Goal: Task Accomplishment & Management: Manage account settings

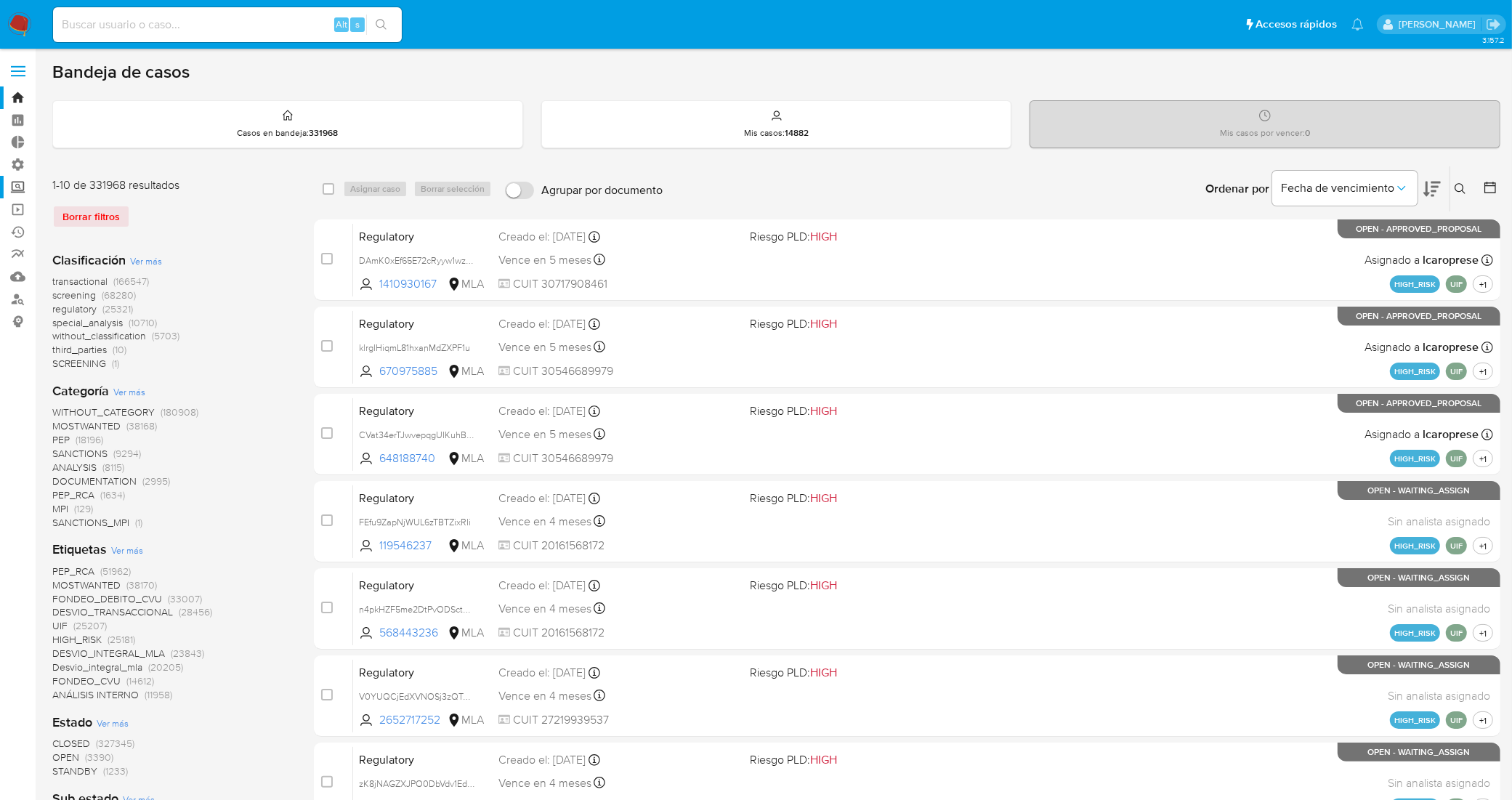
click at [18, 189] on label "Screening" at bounding box center [86, 187] width 173 height 23
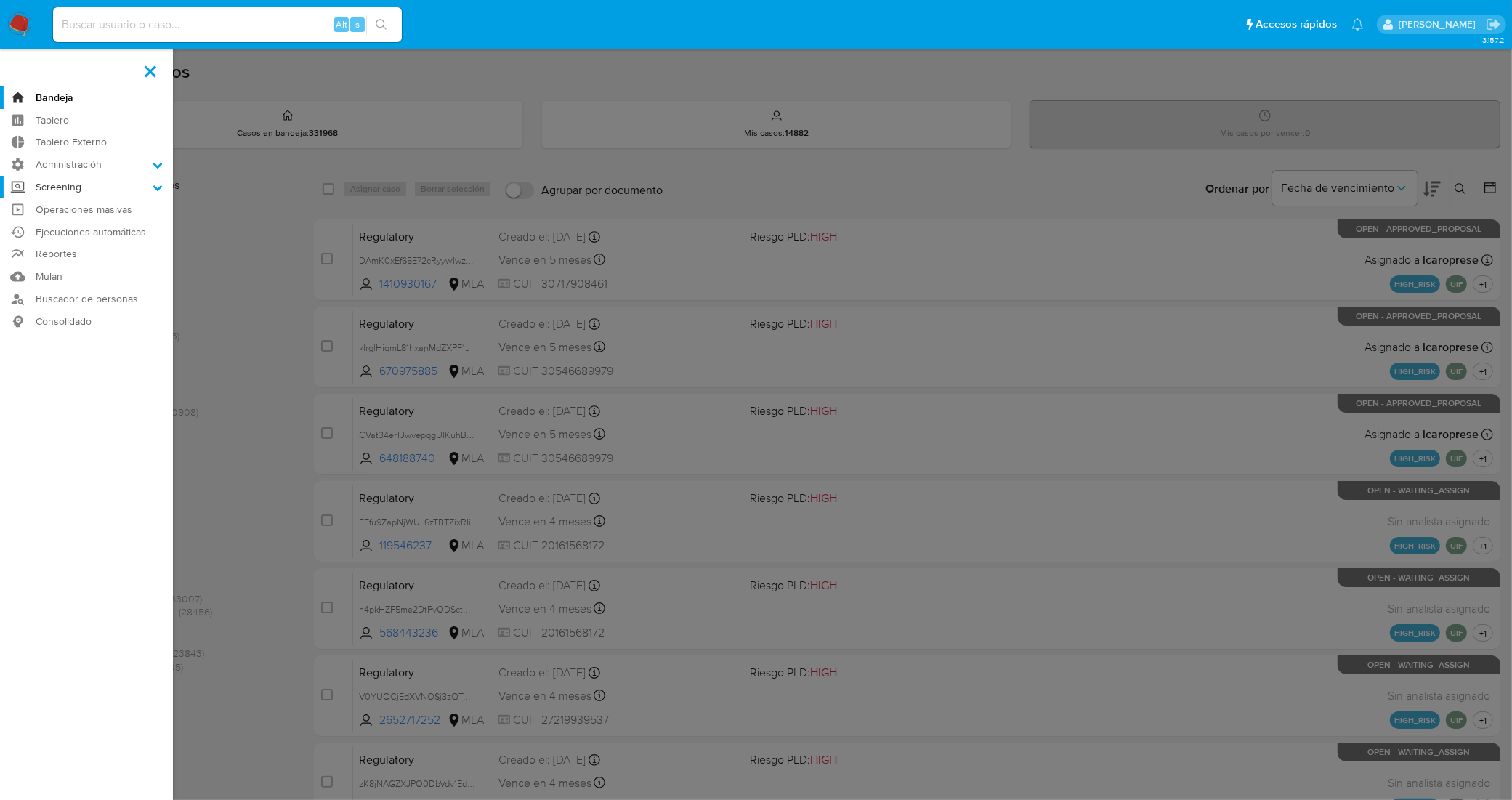
click at [0, 0] on input "Screening" at bounding box center [0, 0] width 0 height 0
click at [68, 165] on label "Administración" at bounding box center [86, 165] width 173 height 23
click at [0, 0] on input "Administración" at bounding box center [0, 0] width 0 height 0
click at [78, 165] on label "Administración" at bounding box center [86, 165] width 173 height 23
click at [0, 0] on input "Administración" at bounding box center [0, 0] width 0 height 0
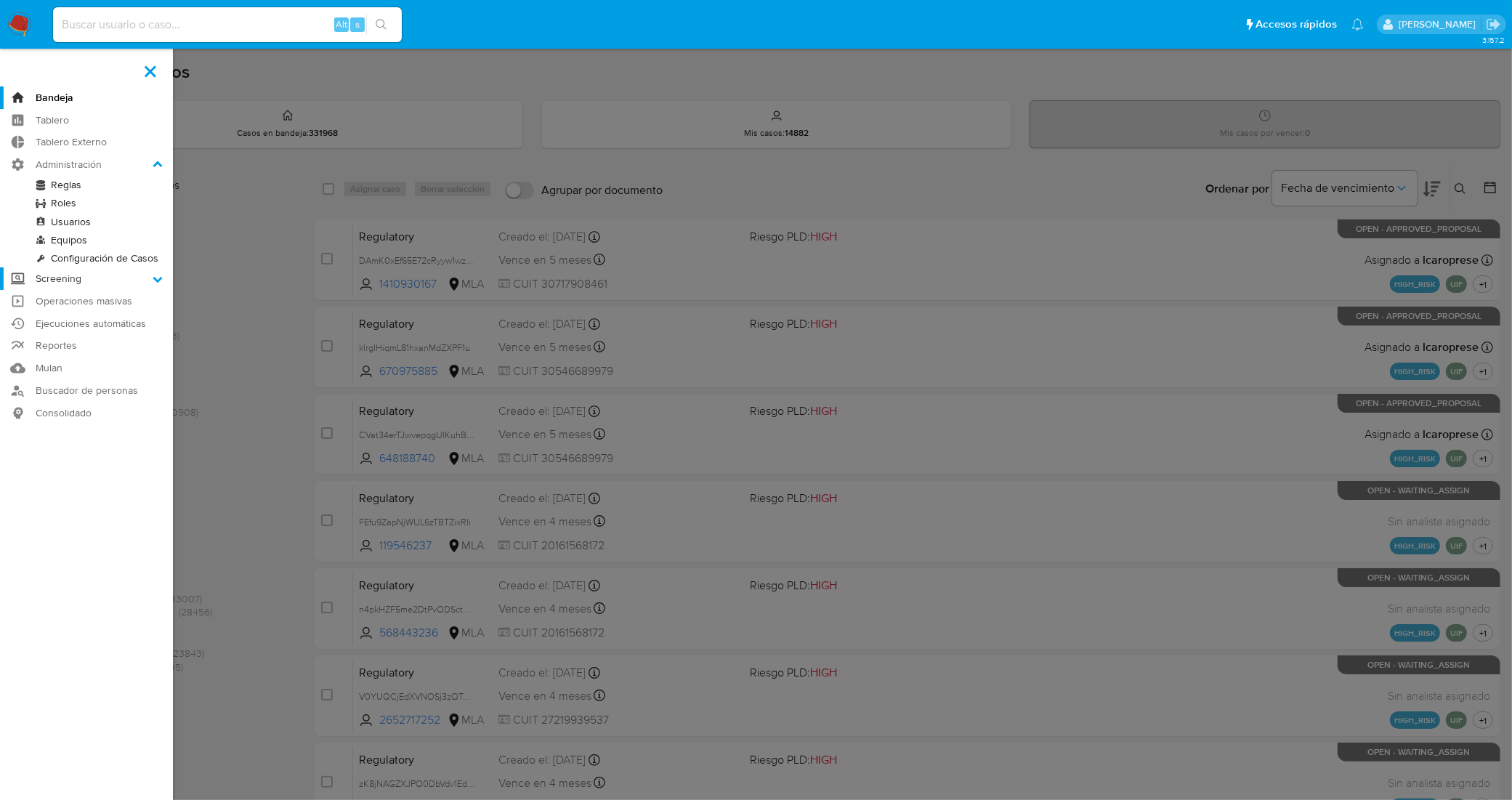
click at [78, 275] on label "Screening" at bounding box center [86, 279] width 173 height 23
click at [0, 0] on input "Screening" at bounding box center [0, 0] width 0 height 0
click at [100, 206] on link "Administrador de Listas" at bounding box center [86, 207] width 173 height 18
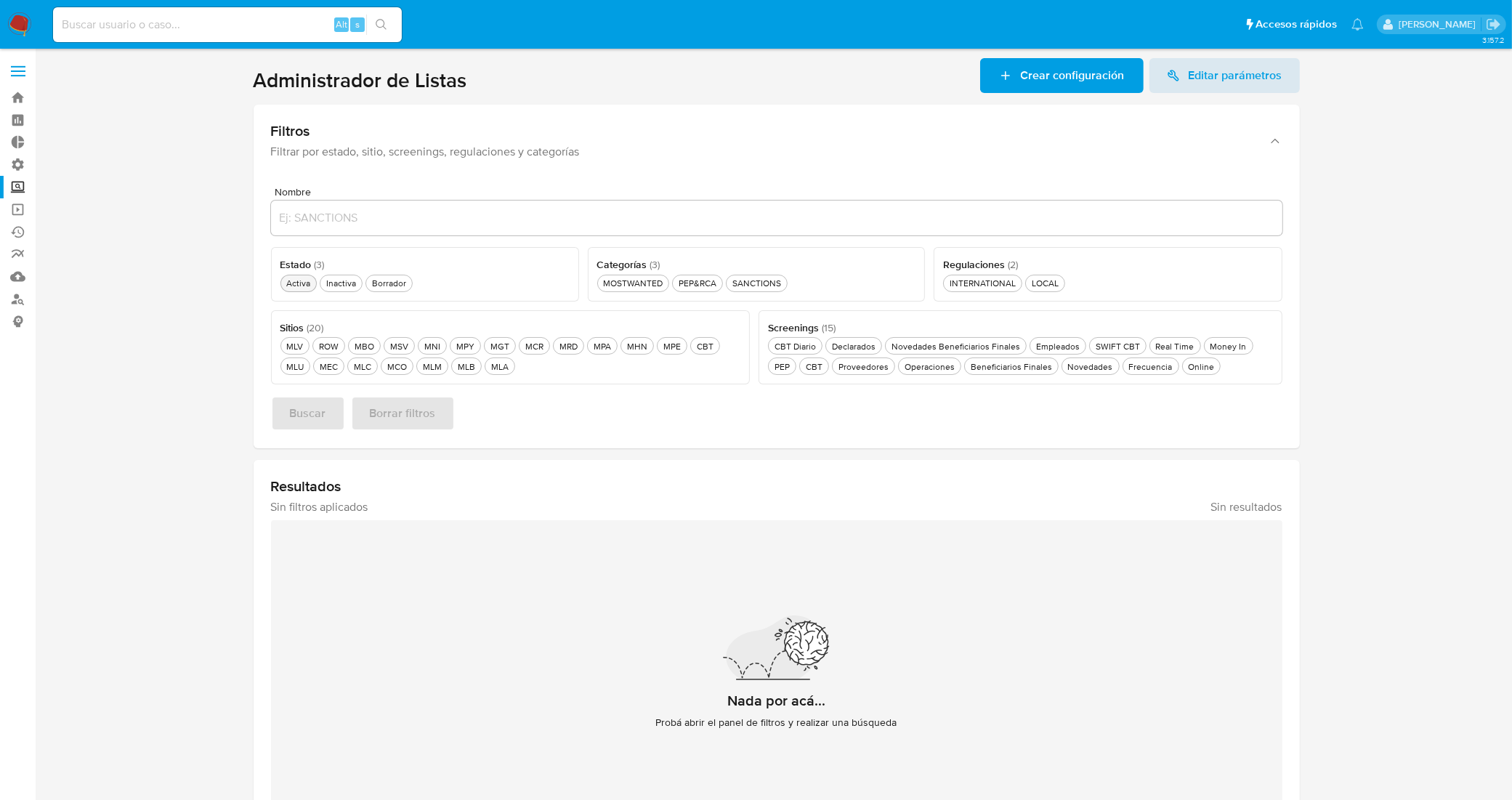
click at [303, 277] on div "Activa Activa" at bounding box center [298, 282] width 30 height 12
click at [756, 281] on div "SANCTIONS SANCTIONS" at bounding box center [757, 282] width 55 height 12
click at [507, 367] on div "MLA MLA" at bounding box center [500, 367] width 23 height 12
click at [310, 418] on span "Buscar" at bounding box center [308, 413] width 36 height 32
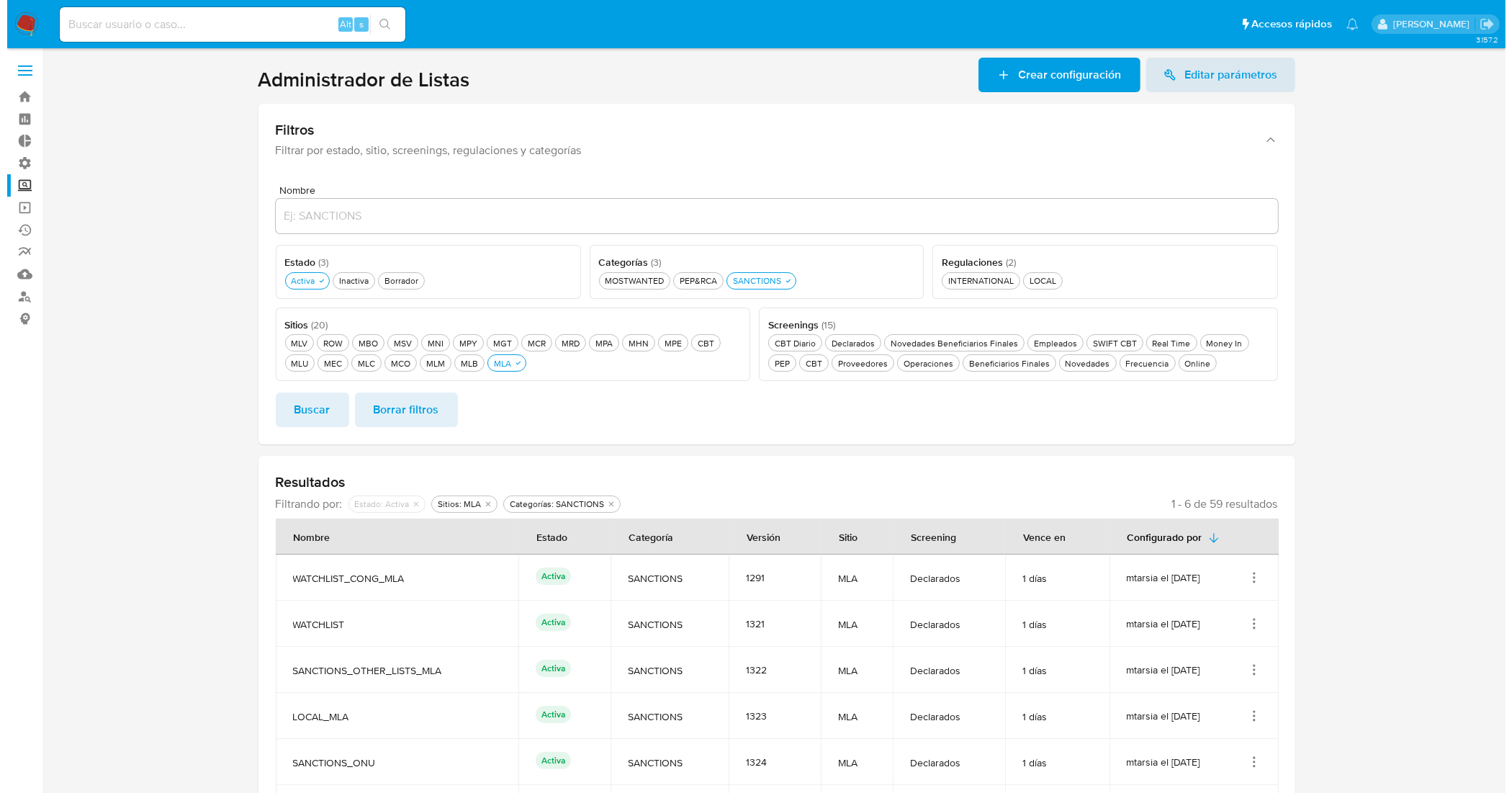
scroll to position [65, 0]
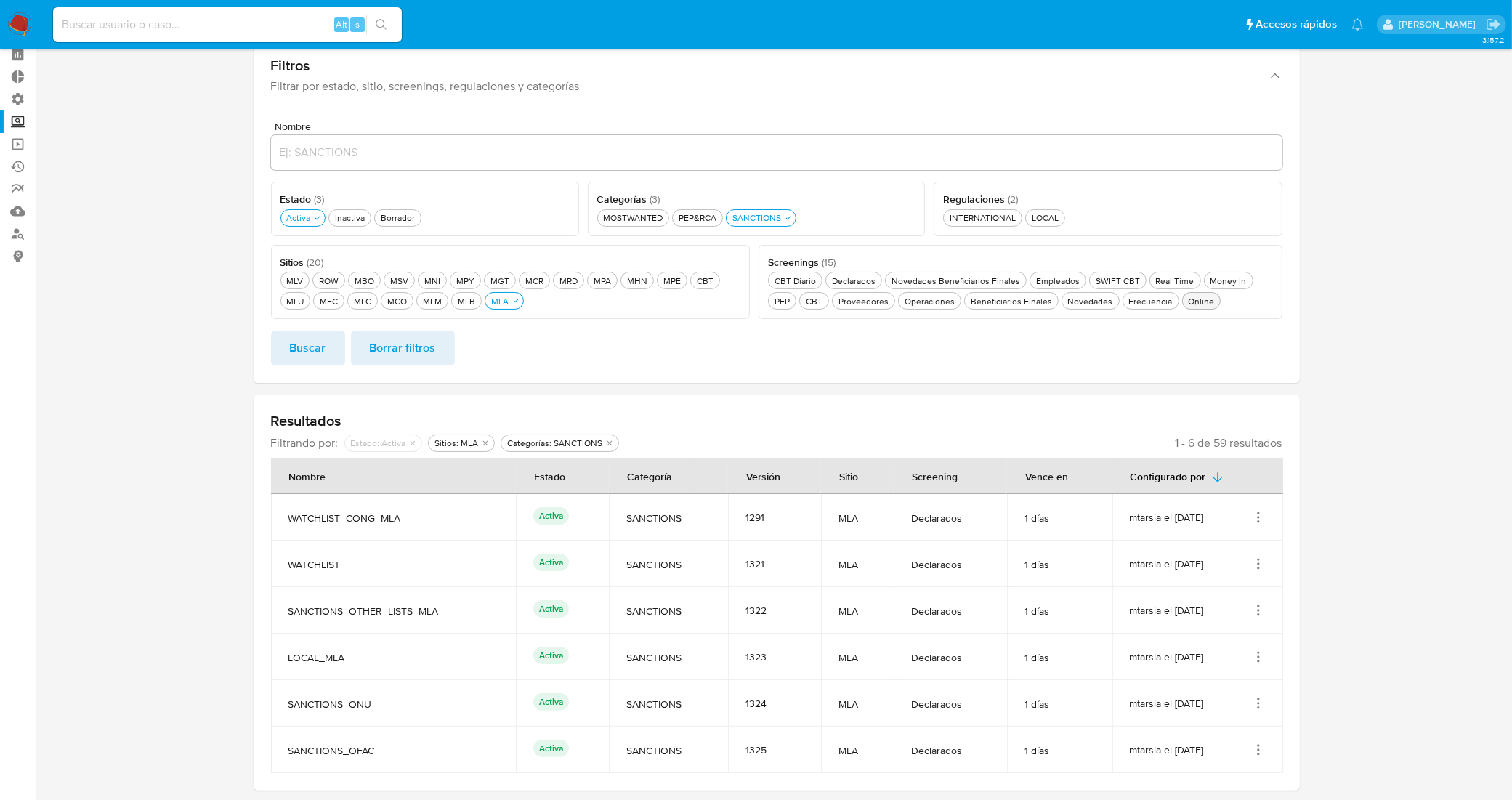
click at [1202, 303] on div "Online Online" at bounding box center [1202, 301] width 32 height 12
click at [320, 353] on span "Buscar" at bounding box center [308, 348] width 36 height 32
click at [1258, 612] on icon "Acciones" at bounding box center [1258, 610] width 14 height 14
click at [1214, 652] on button "Ver detalles" at bounding box center [1201, 644] width 131 height 38
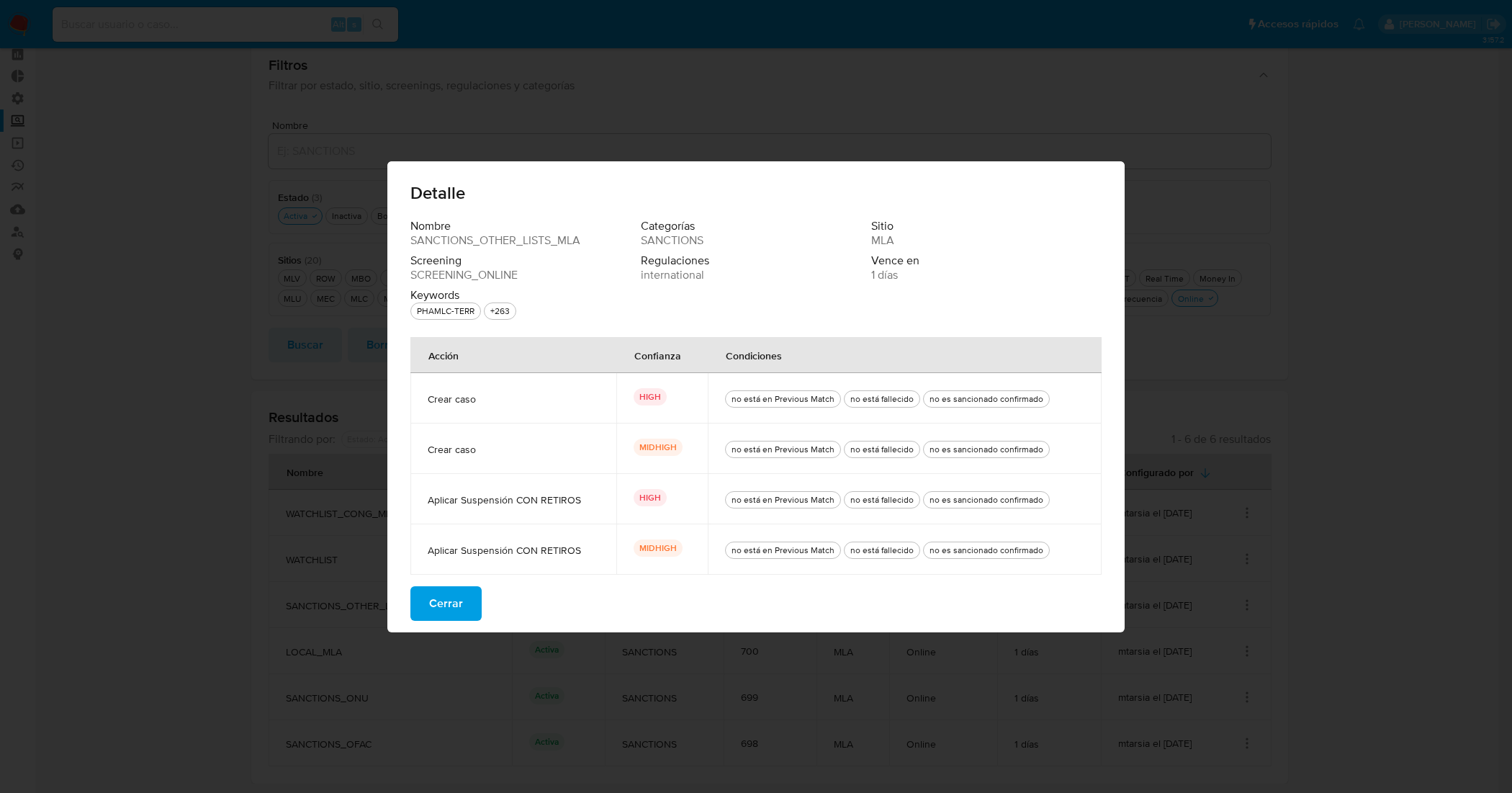
click at [445, 609] on span "Cerrar" at bounding box center [445, 603] width 34 height 32
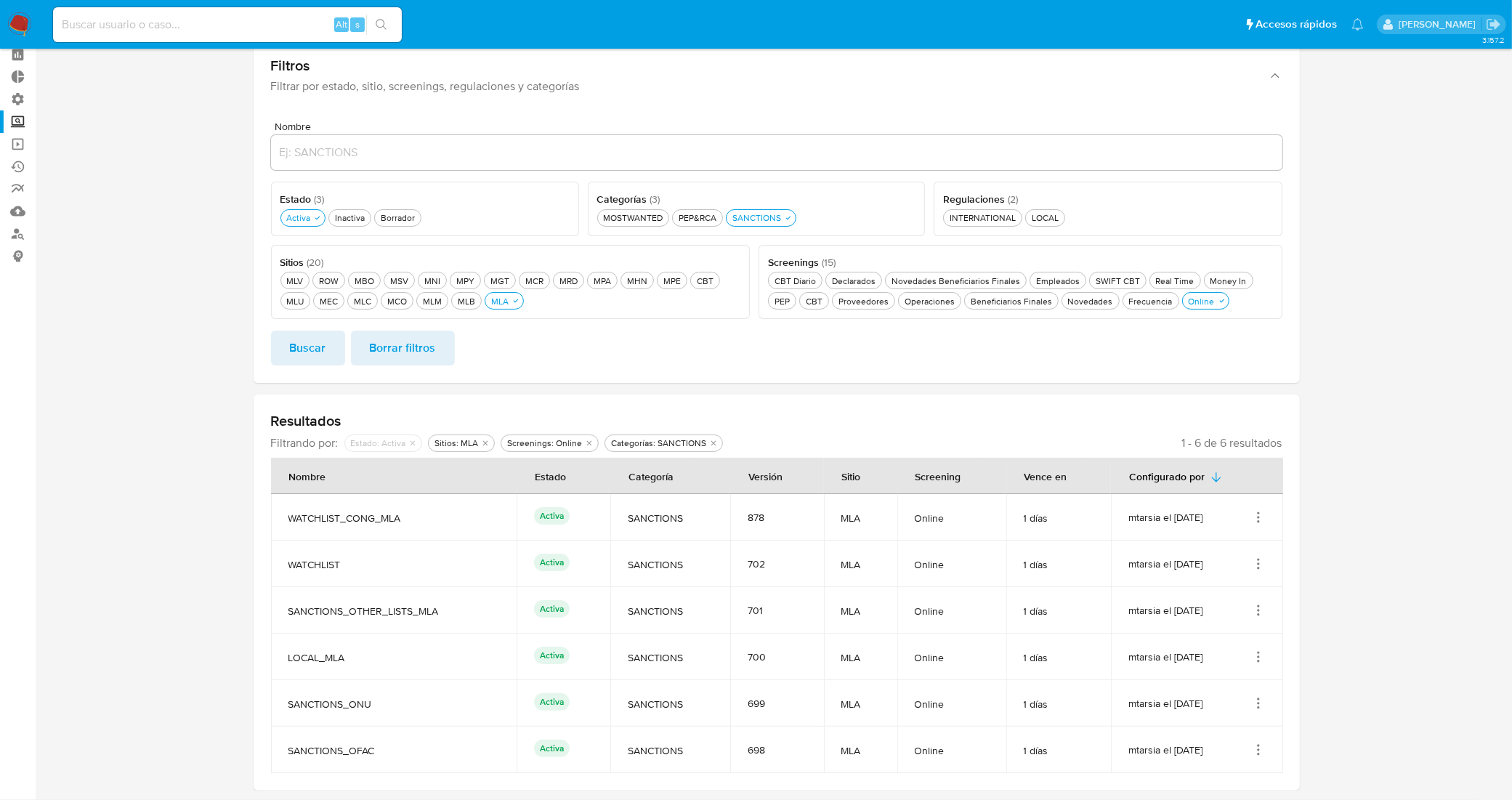
click at [1266, 654] on icon "Acciones" at bounding box center [1258, 657] width 14 height 14
click at [1214, 694] on button "Ver detalles" at bounding box center [1201, 690] width 131 height 38
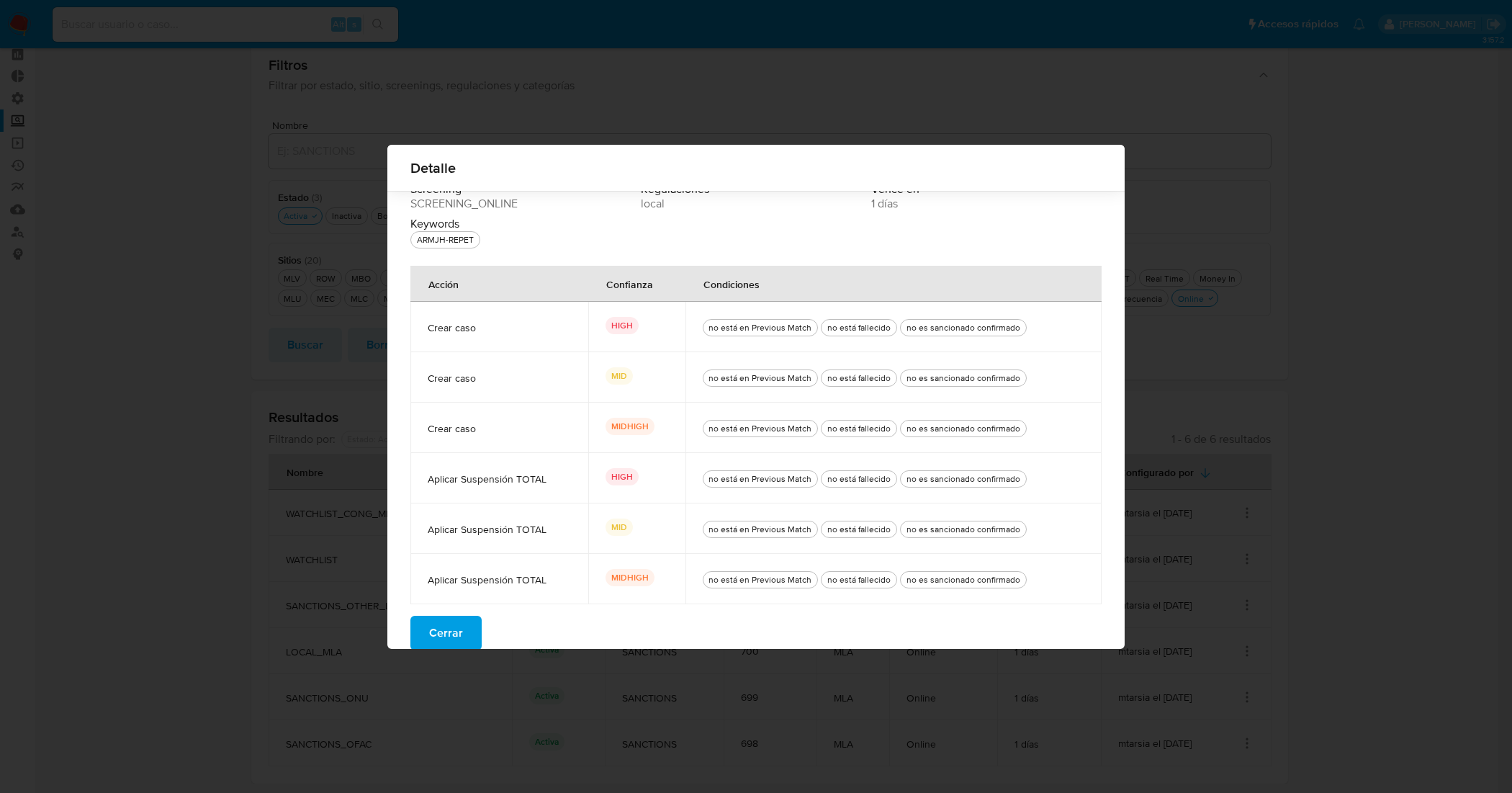
scroll to position [54, 0]
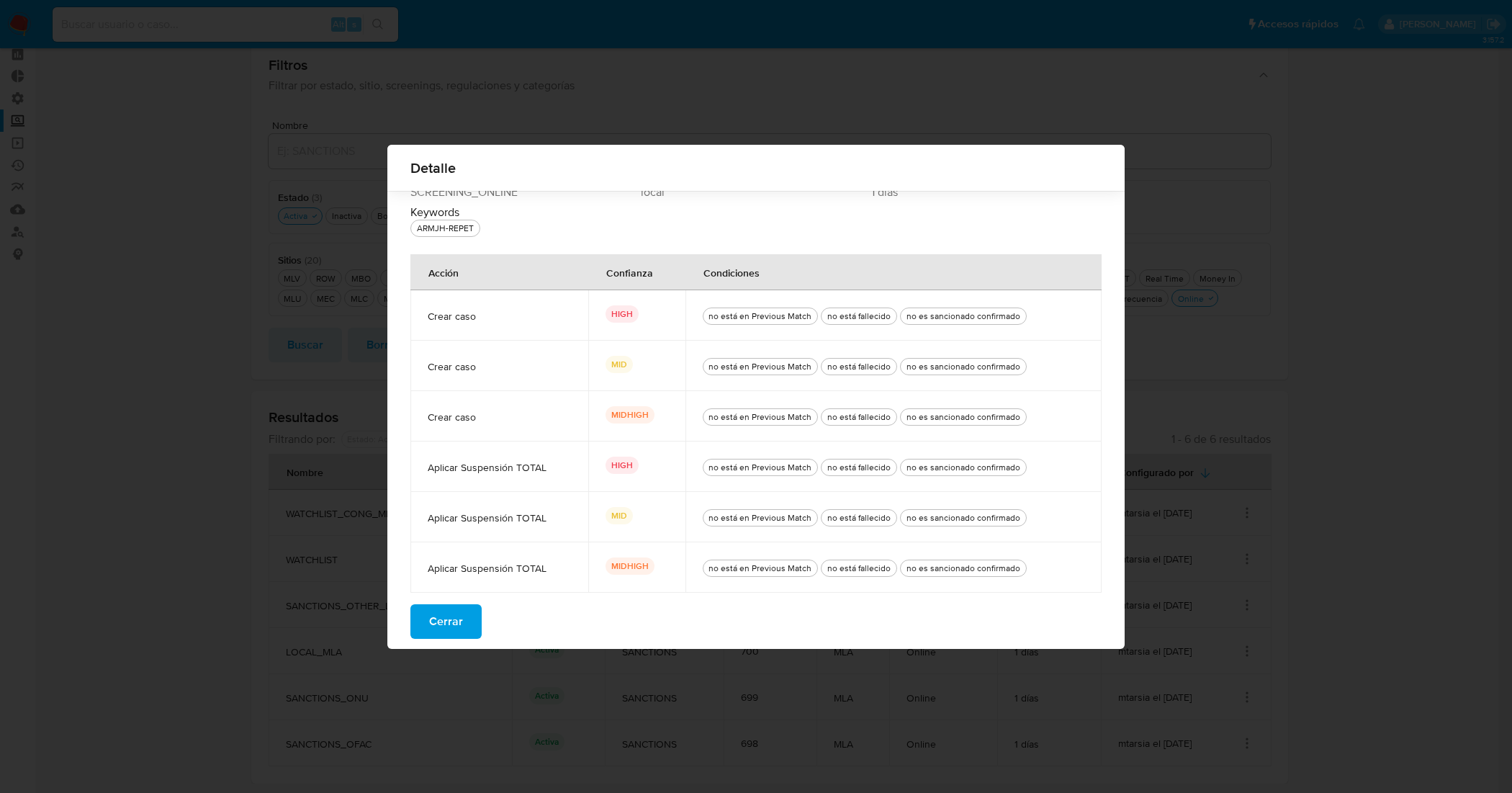
click at [459, 621] on button "Cerrar" at bounding box center [446, 621] width 71 height 34
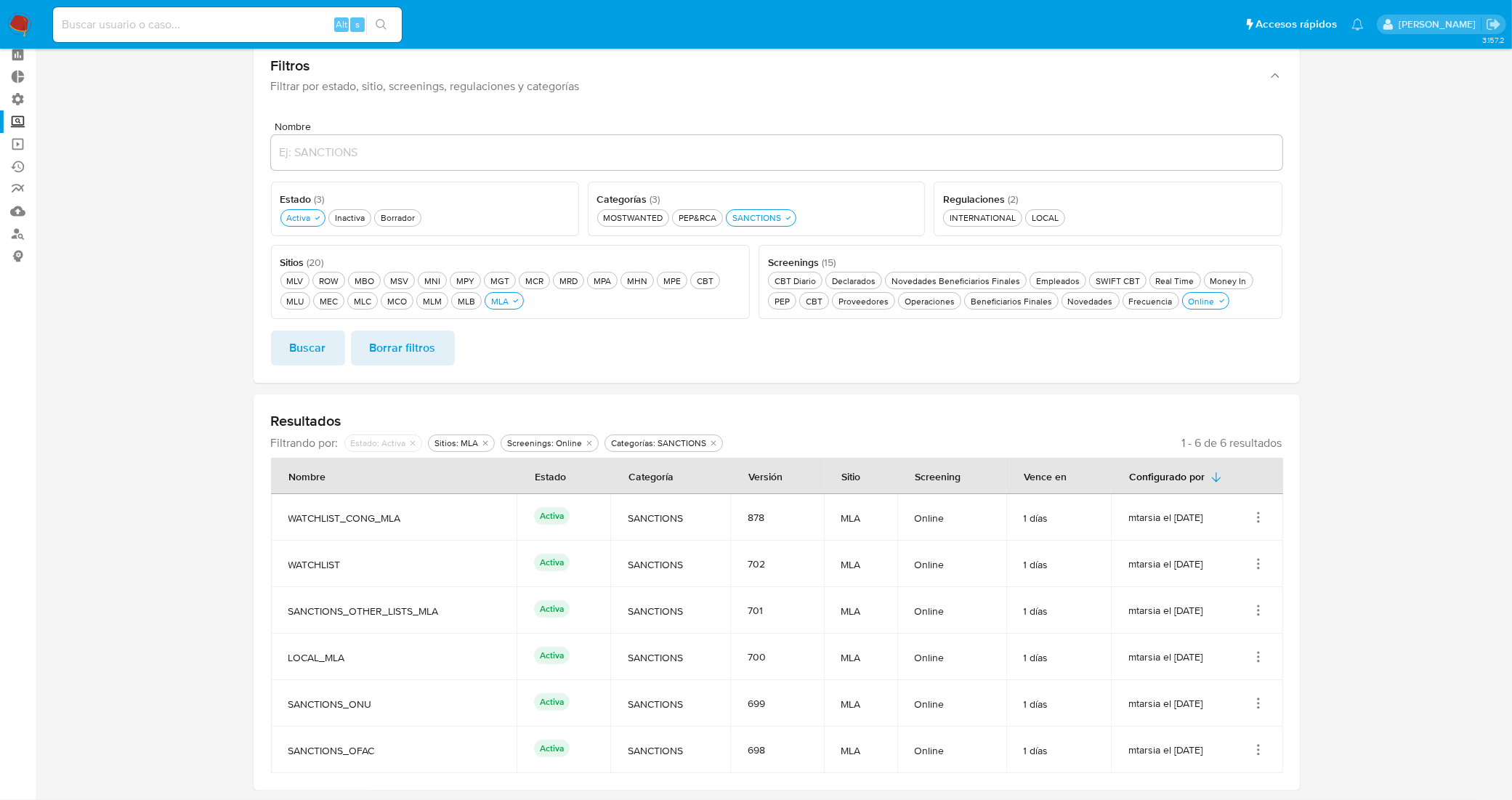
click at [1258, 710] on icon "Acciones" at bounding box center [1258, 702] width 14 height 14
click at [1225, 632] on button "Ver detalles" at bounding box center [1201, 630] width 131 height 38
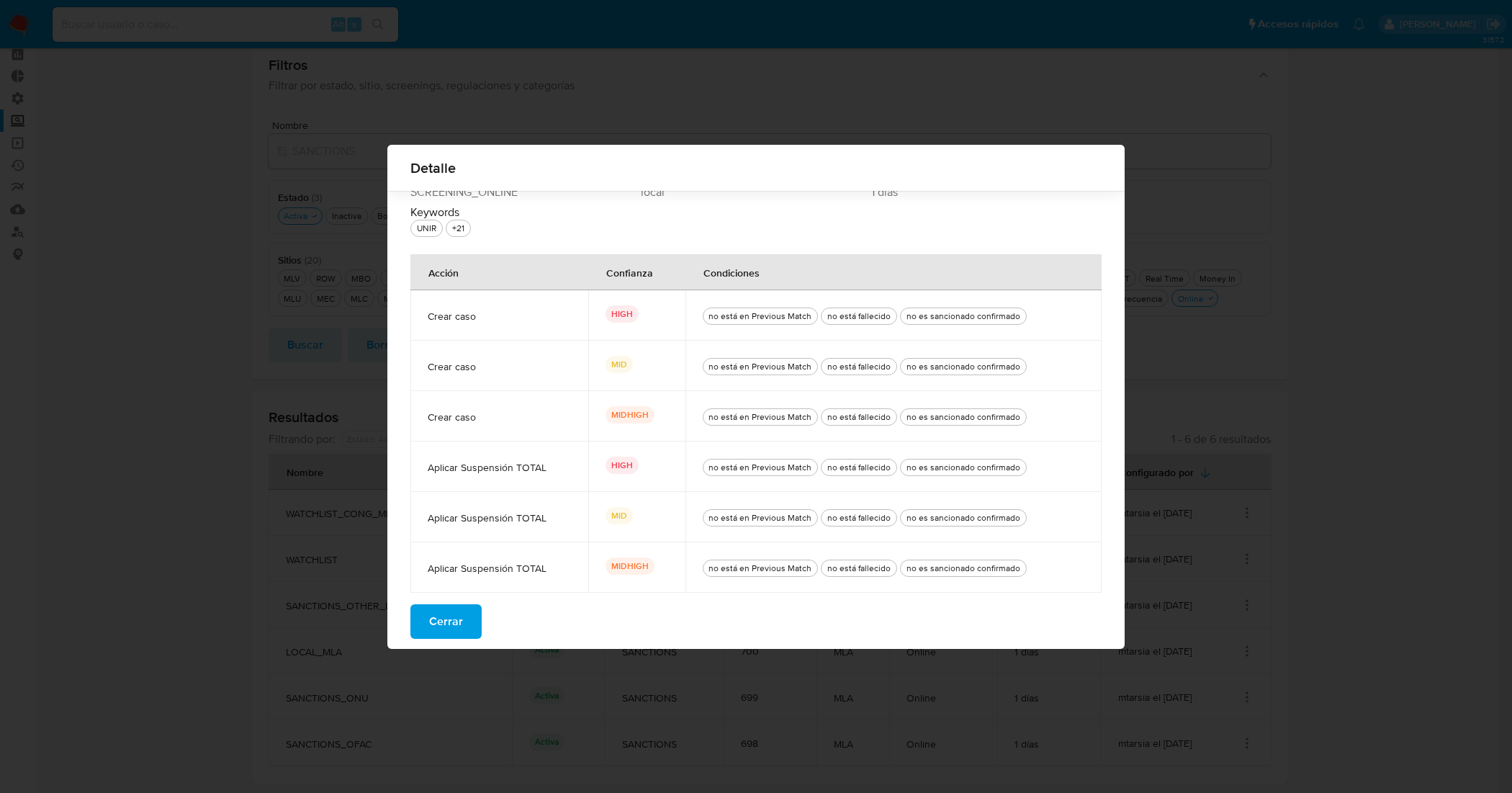
click at [416, 628] on button "Cerrar" at bounding box center [446, 621] width 71 height 34
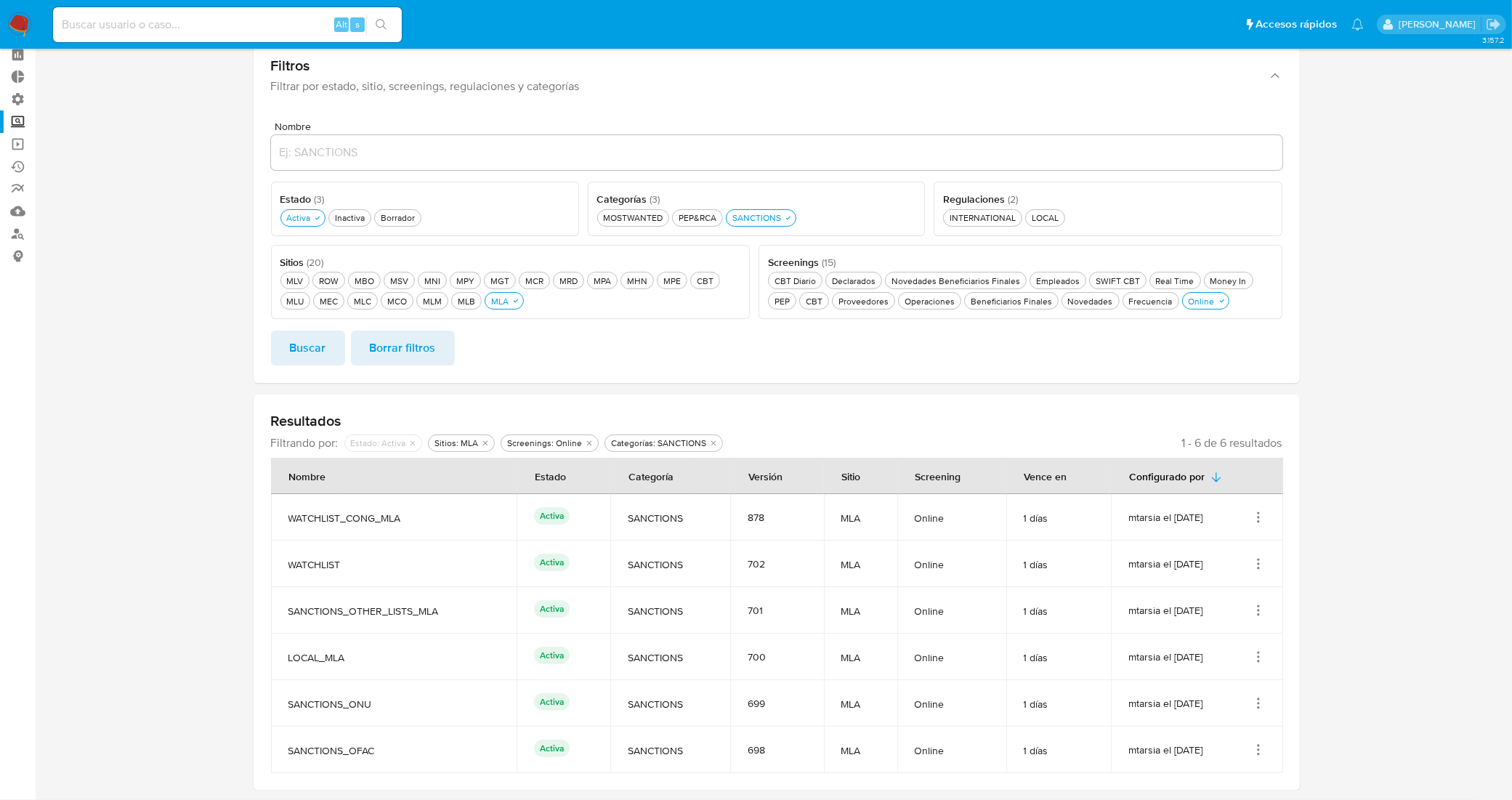
click at [1263, 659] on icon "Acciones" at bounding box center [1258, 657] width 14 height 14
click at [212, 656] on section at bounding box center [776, 391] width 1448 height 798
click at [1262, 607] on icon "Acciones" at bounding box center [1258, 610] width 14 height 14
click at [1232, 648] on button "Ver detalles" at bounding box center [1201, 644] width 131 height 38
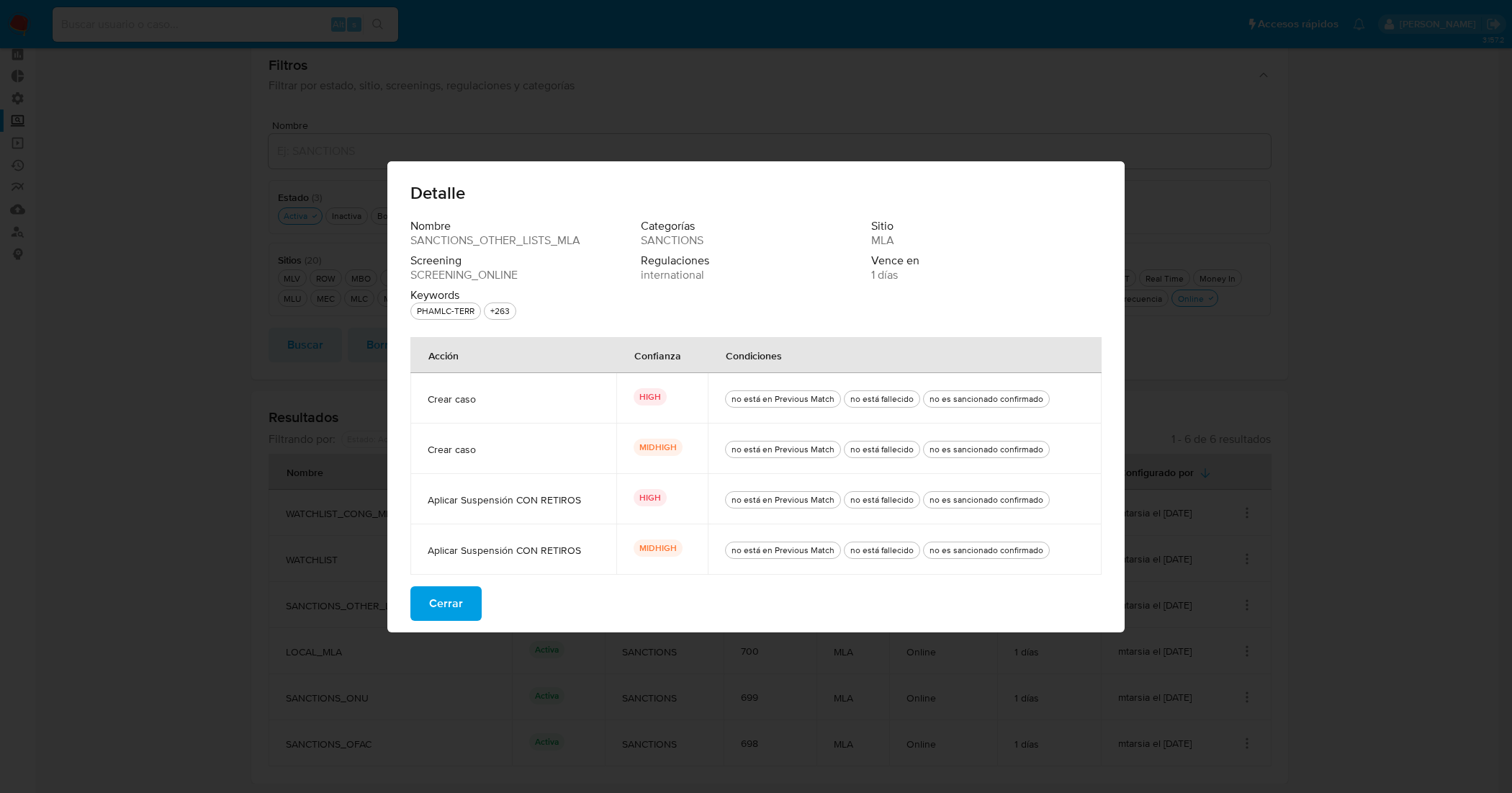
click at [444, 608] on span "Cerrar" at bounding box center [445, 603] width 34 height 32
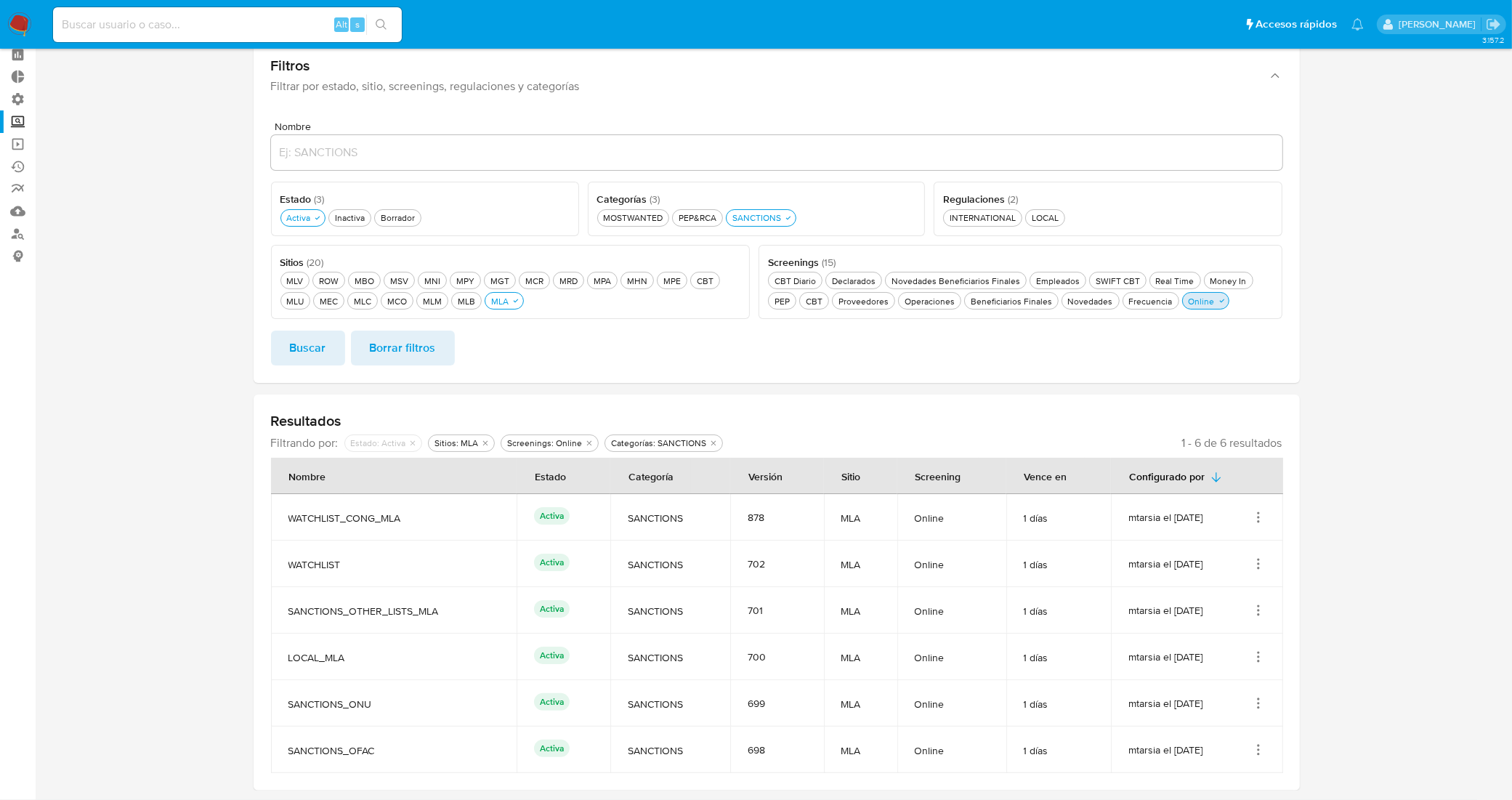
click at [1203, 302] on div "Online Online" at bounding box center [1202, 301] width 32 height 12
click at [1009, 305] on div "Beneficiarios Finales Beneficiarios Finales" at bounding box center [1012, 301] width 87 height 12
click at [311, 350] on span "Buscar" at bounding box center [308, 348] width 36 height 32
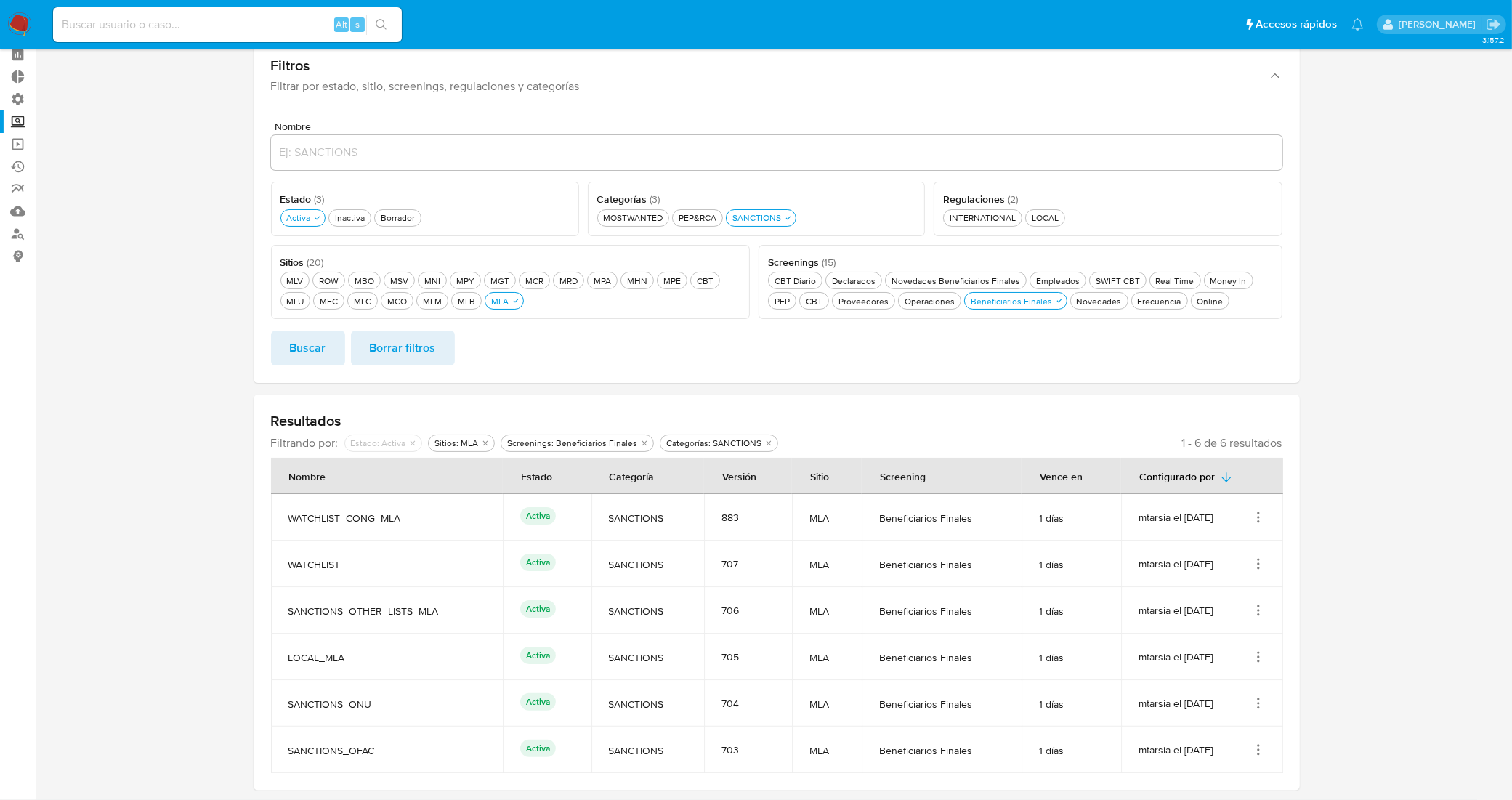
click at [1263, 610] on icon "Acciones" at bounding box center [1258, 610] width 14 height 14
click at [1225, 681] on button "Editar" at bounding box center [1201, 682] width 131 height 38
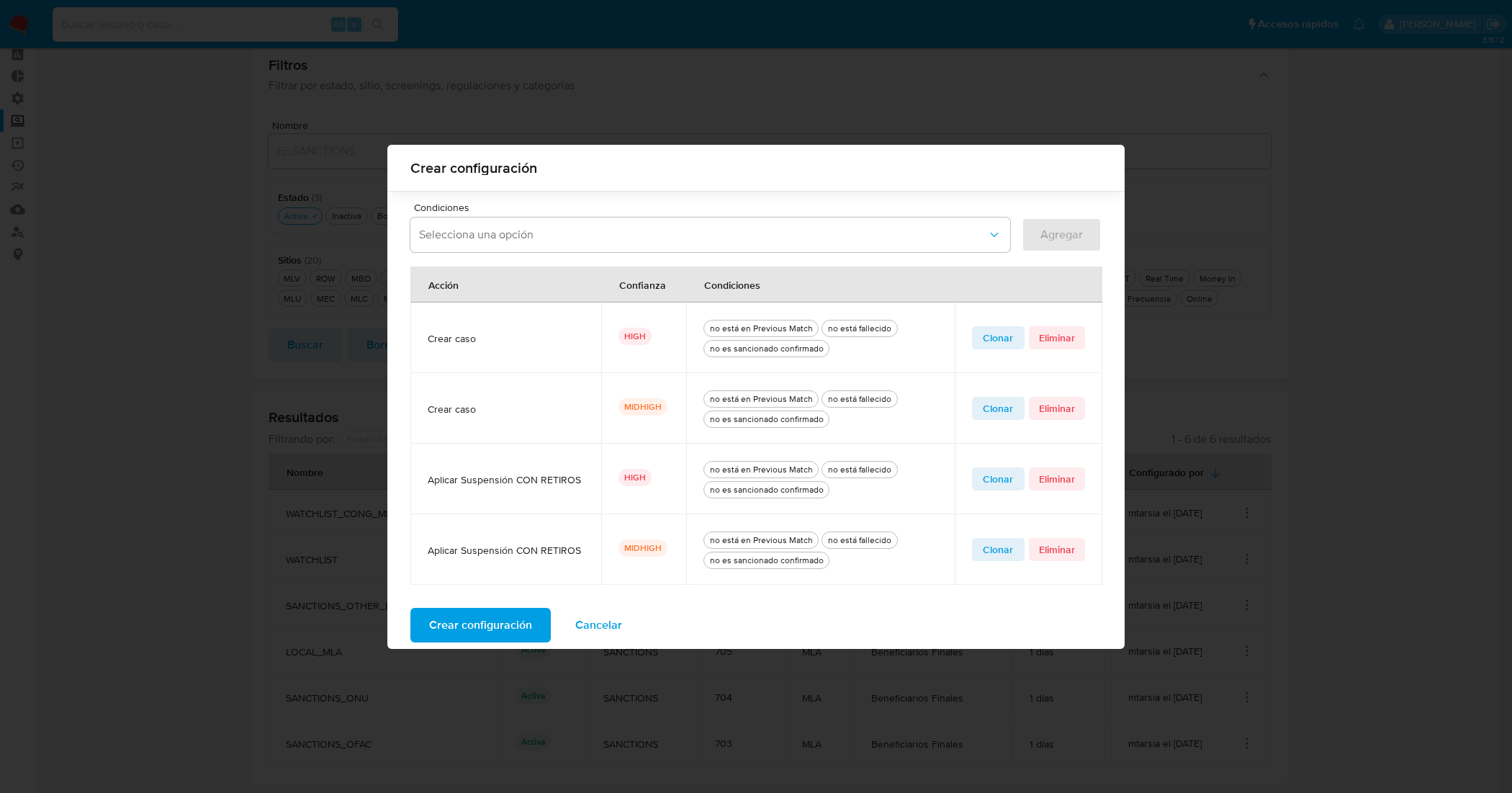
scroll to position [488, 0]
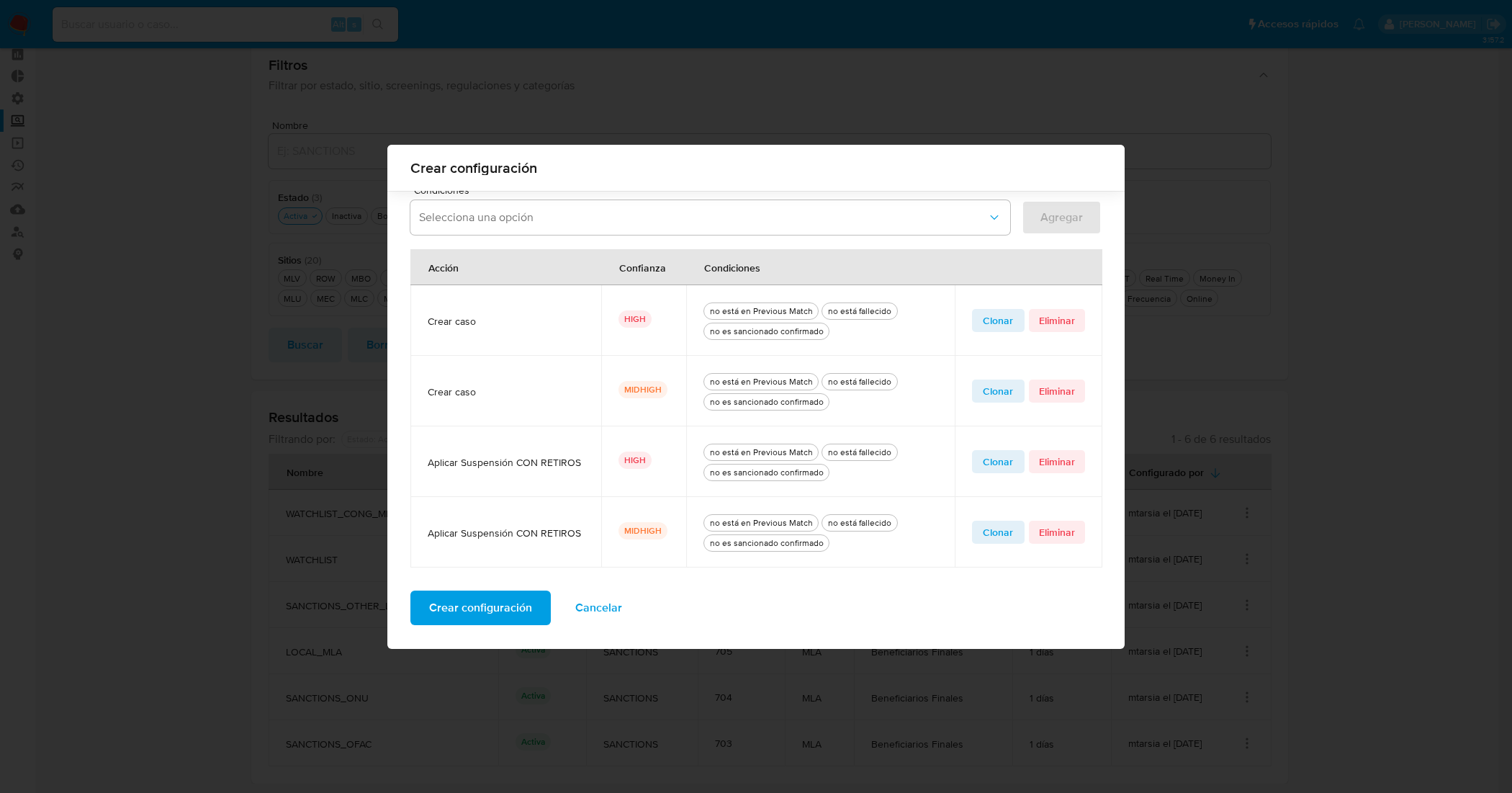
click at [600, 606] on span "Cancelar" at bounding box center [599, 608] width 47 height 32
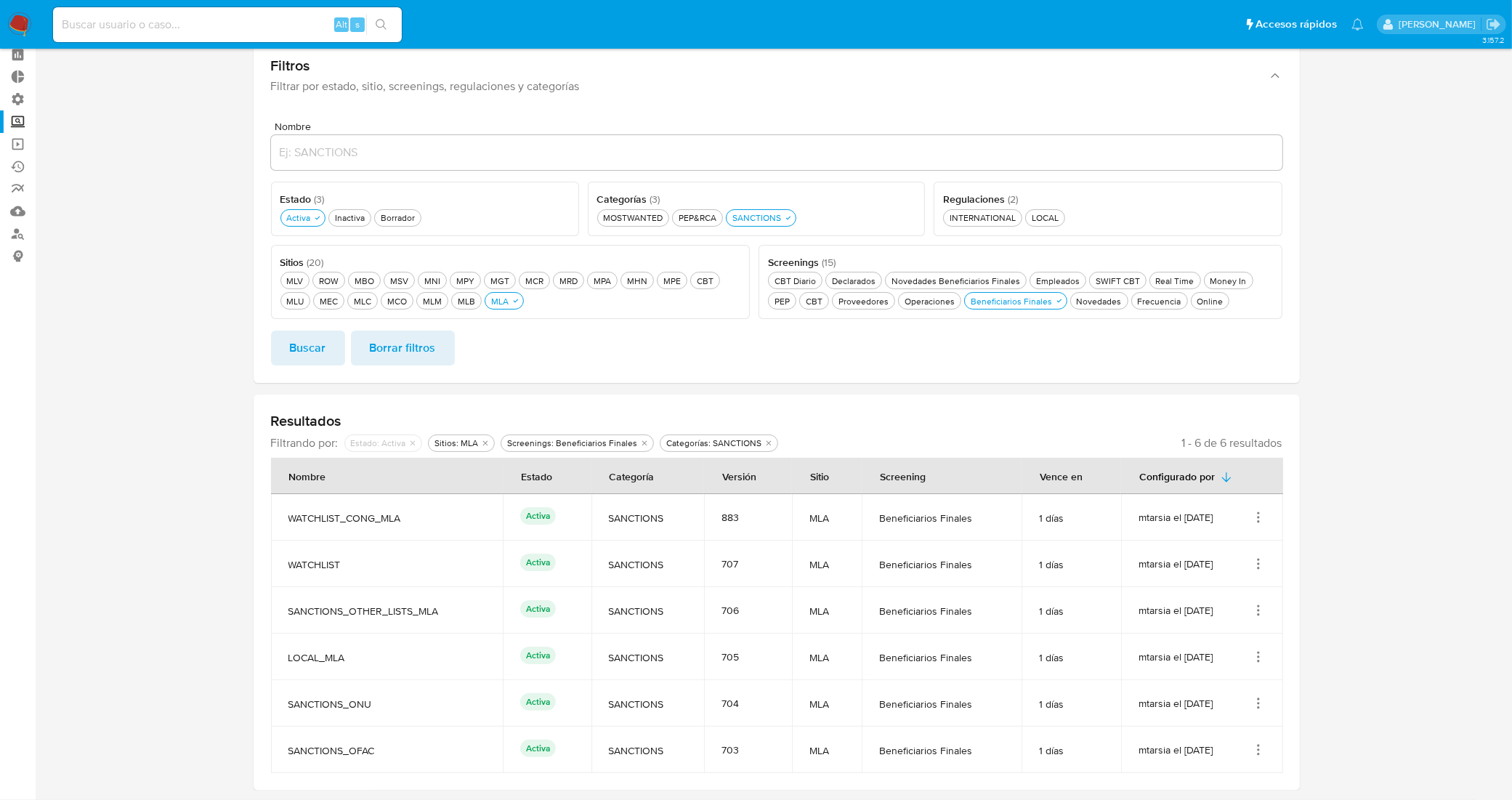
click at [1261, 611] on icon "Acciones" at bounding box center [1258, 610] width 14 height 14
click at [1237, 645] on button "Ver detalles" at bounding box center [1201, 644] width 131 height 38
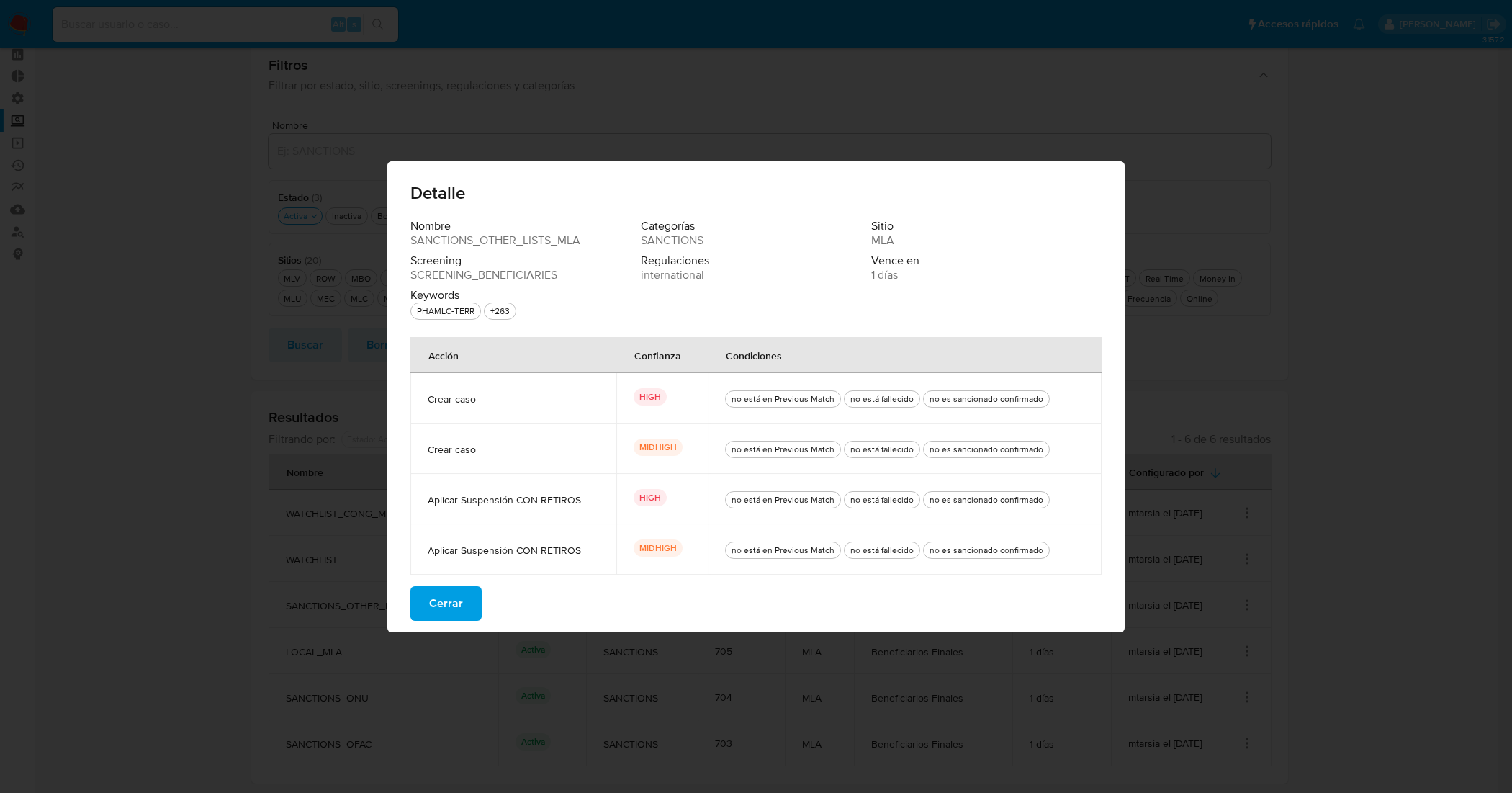
click at [439, 620] on span "Cerrar" at bounding box center [445, 603] width 34 height 32
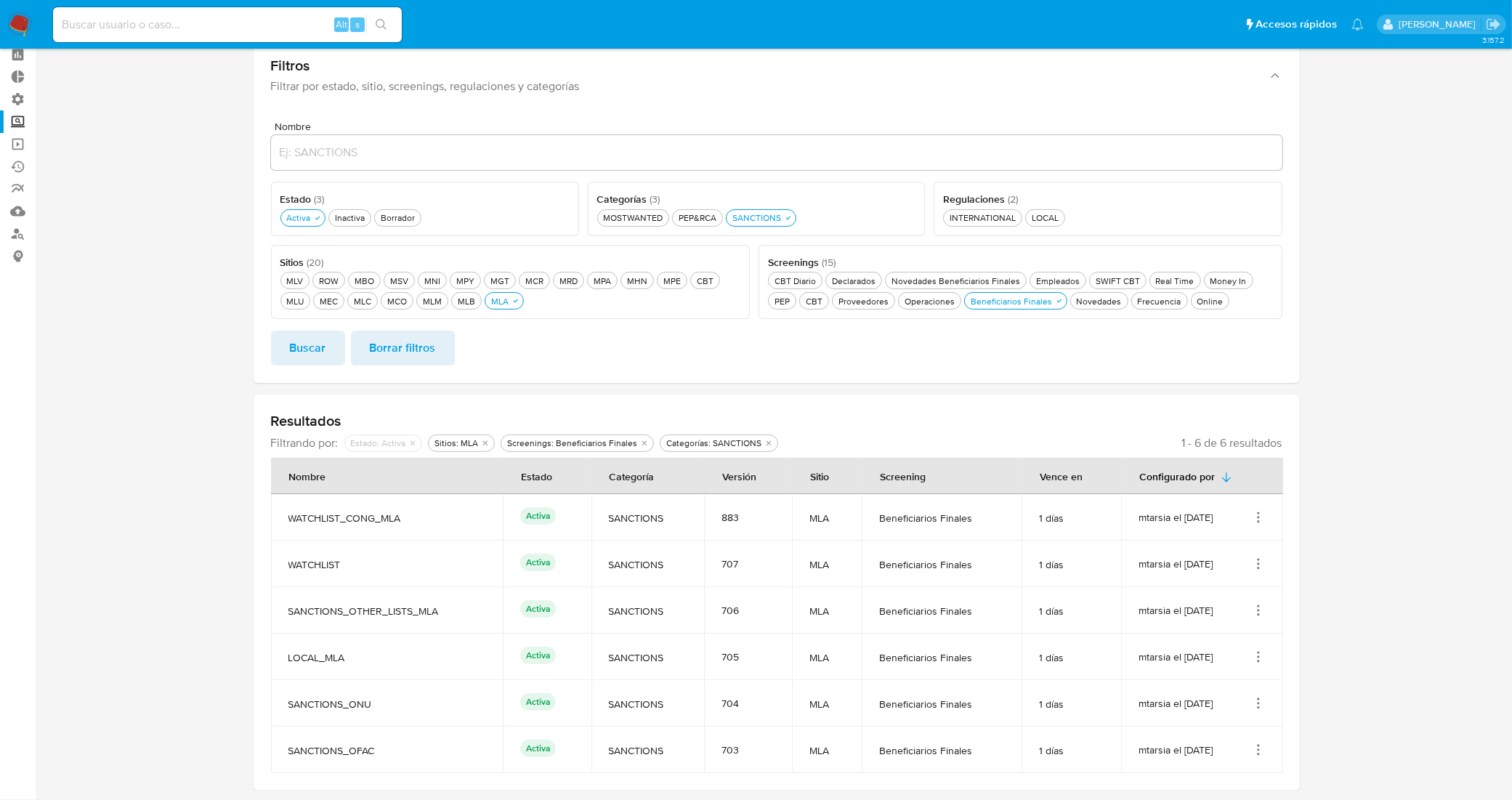
click at [1258, 659] on icon "Acciones" at bounding box center [1258, 657] width 14 height 14
click at [1239, 693] on button "Ver detalles" at bounding box center [1201, 690] width 131 height 38
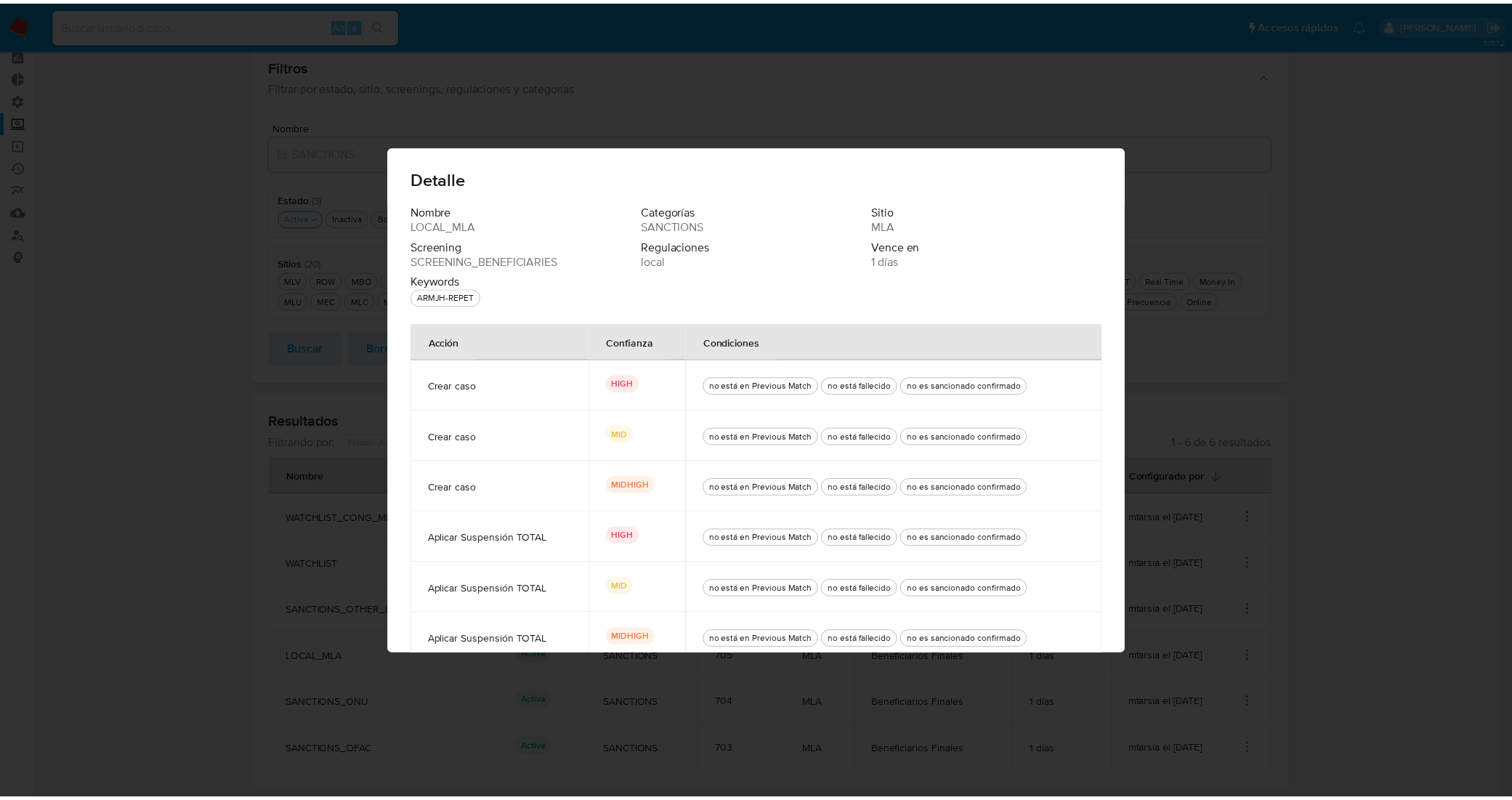
scroll to position [55, 0]
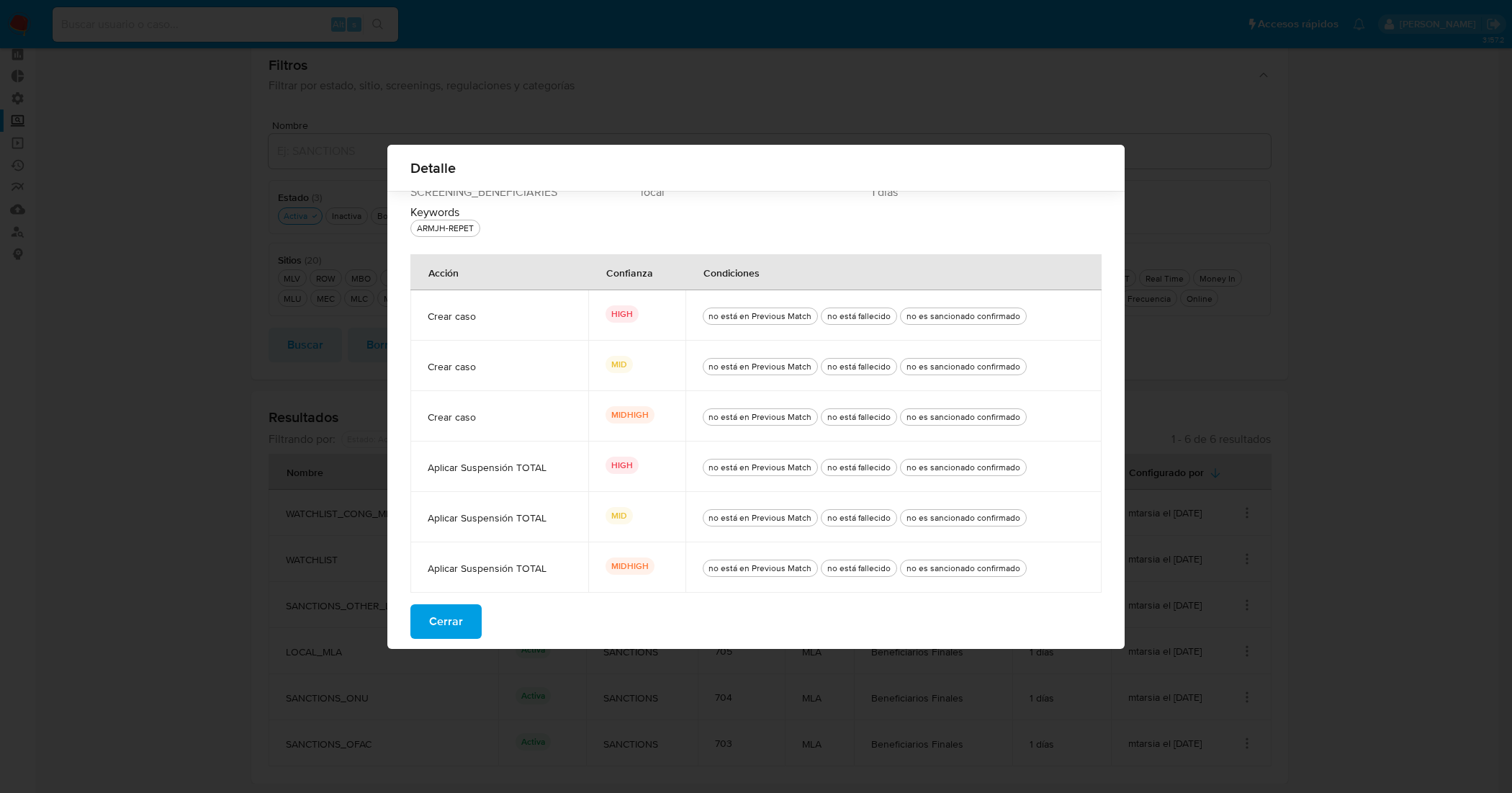
click at [441, 616] on span "Cerrar" at bounding box center [445, 621] width 34 height 32
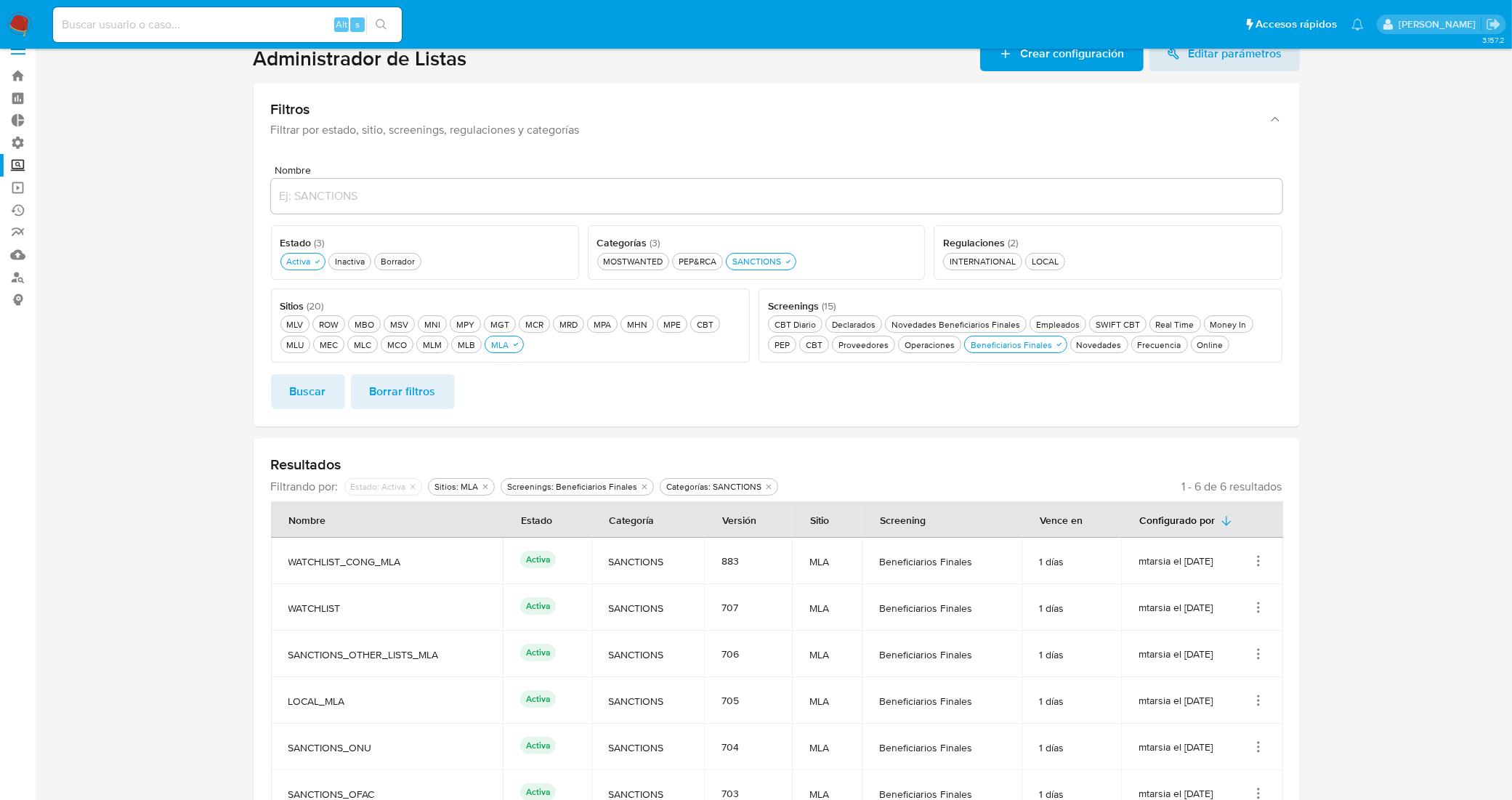
scroll to position [0, 0]
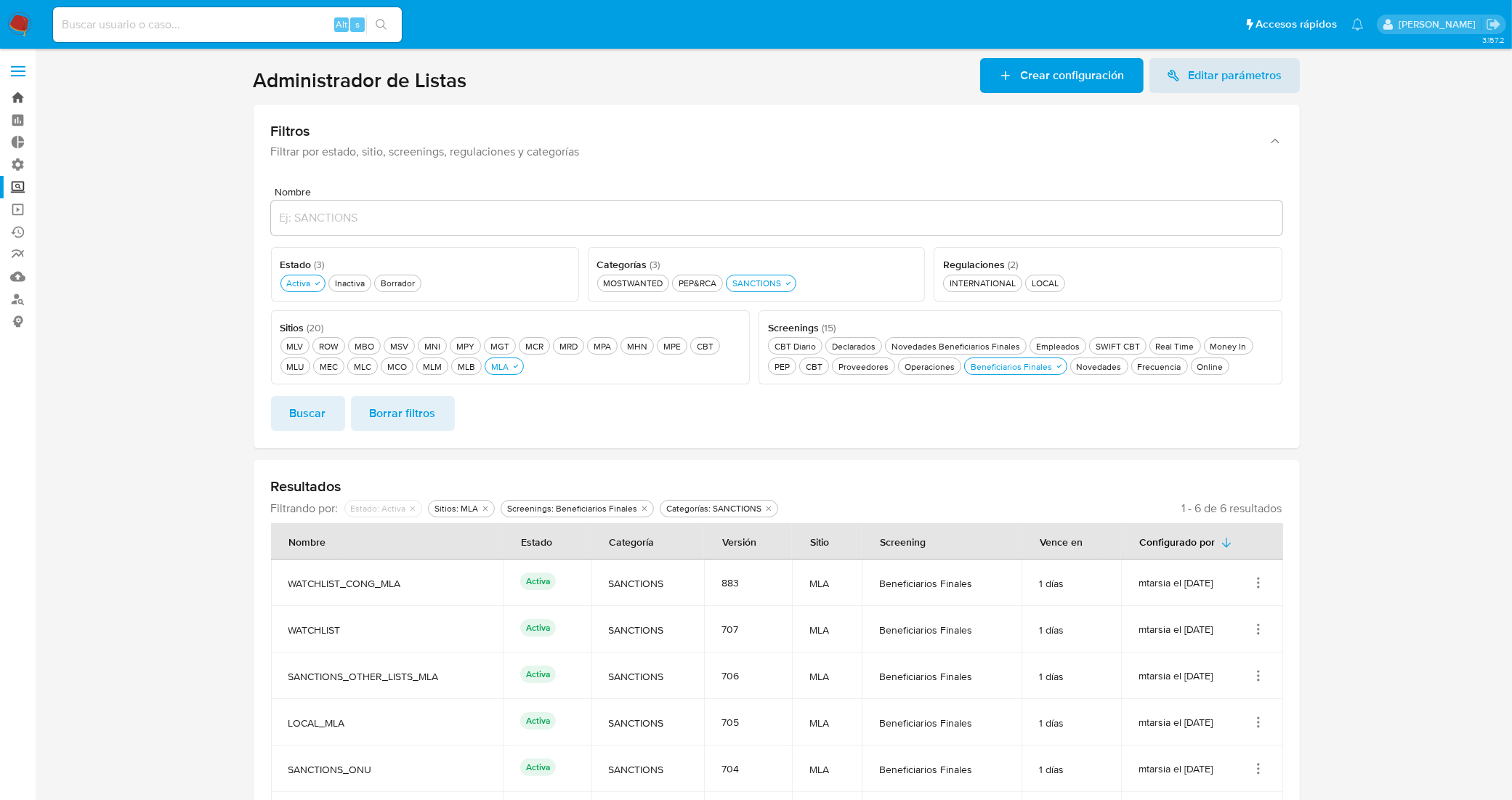
click at [15, 92] on link "Bandeja" at bounding box center [86, 98] width 173 height 23
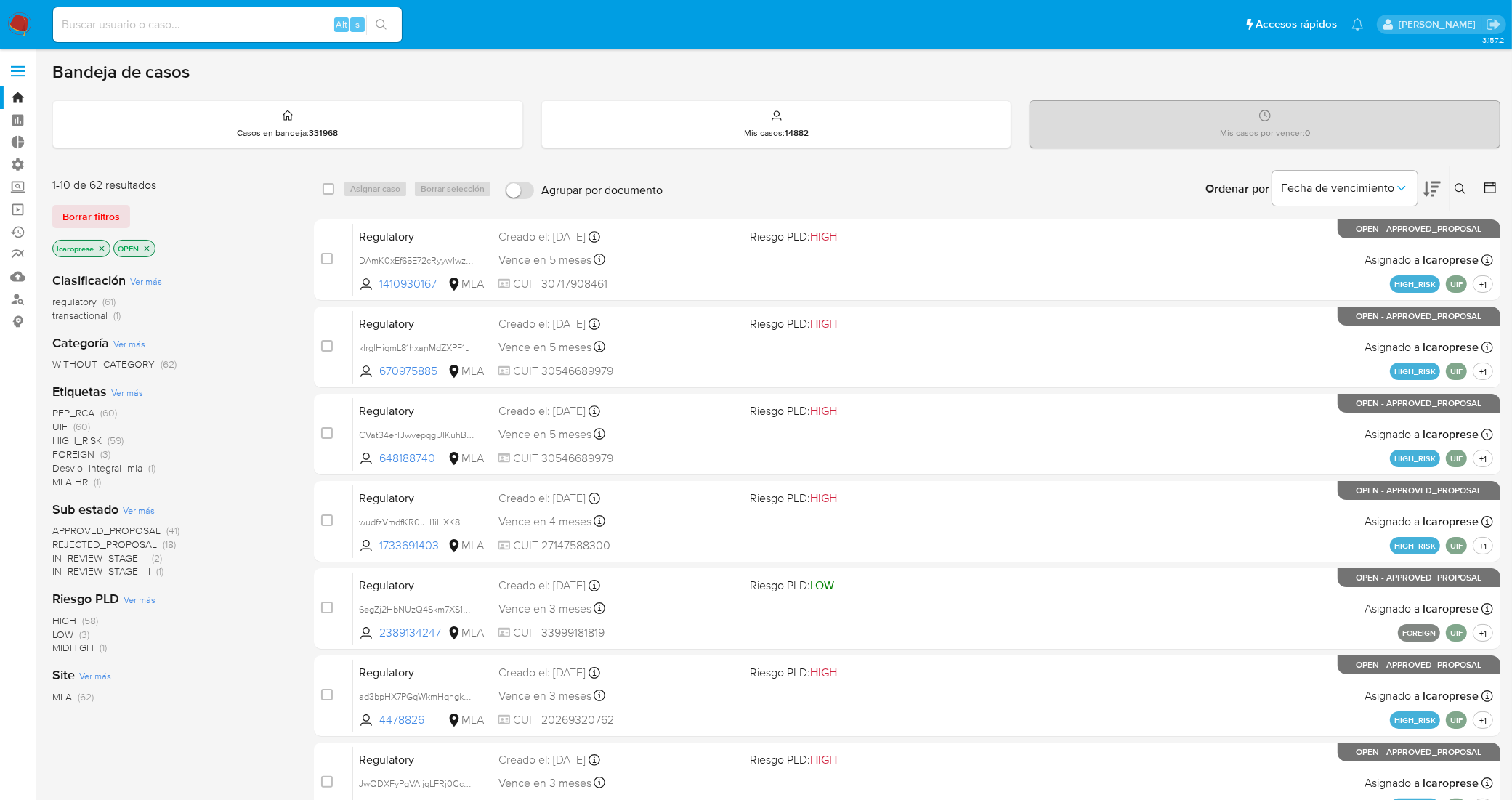
click at [220, 26] on input at bounding box center [228, 24] width 349 height 19
paste input "GdduColfM5H8958ZqBS3ztcg"
type input "GdduColfM5H8958ZqBS3ztcg"
click at [380, 20] on icon "search-icon" at bounding box center [381, 24] width 11 height 11
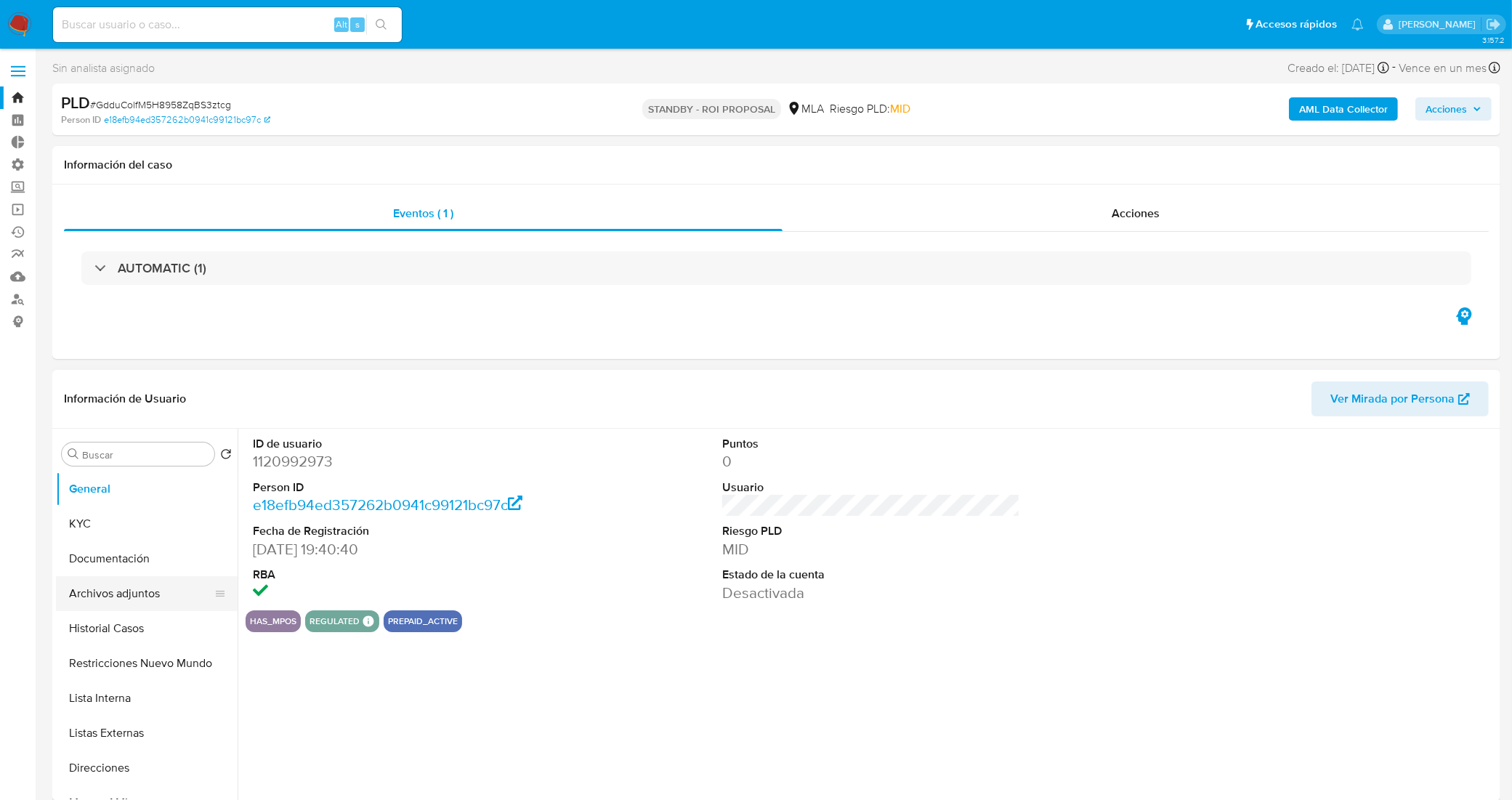
select select "10"
click at [174, 602] on button "Archivos adjuntos" at bounding box center [141, 593] width 170 height 35
